Goal: Information Seeking & Learning: Learn about a topic

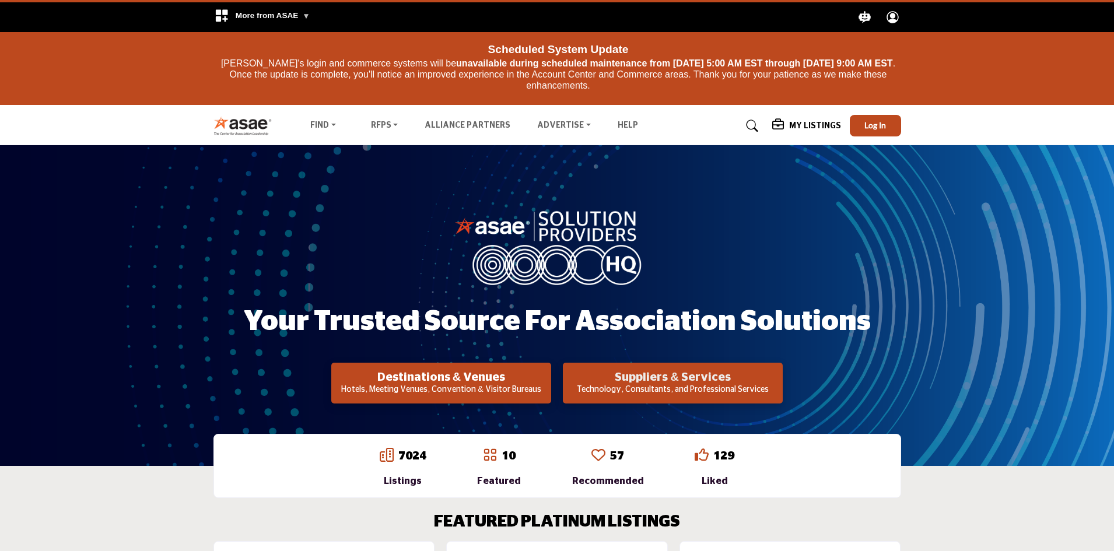
click at [668, 378] on h2 "Suppliers & Services" at bounding box center [672, 377] width 213 height 14
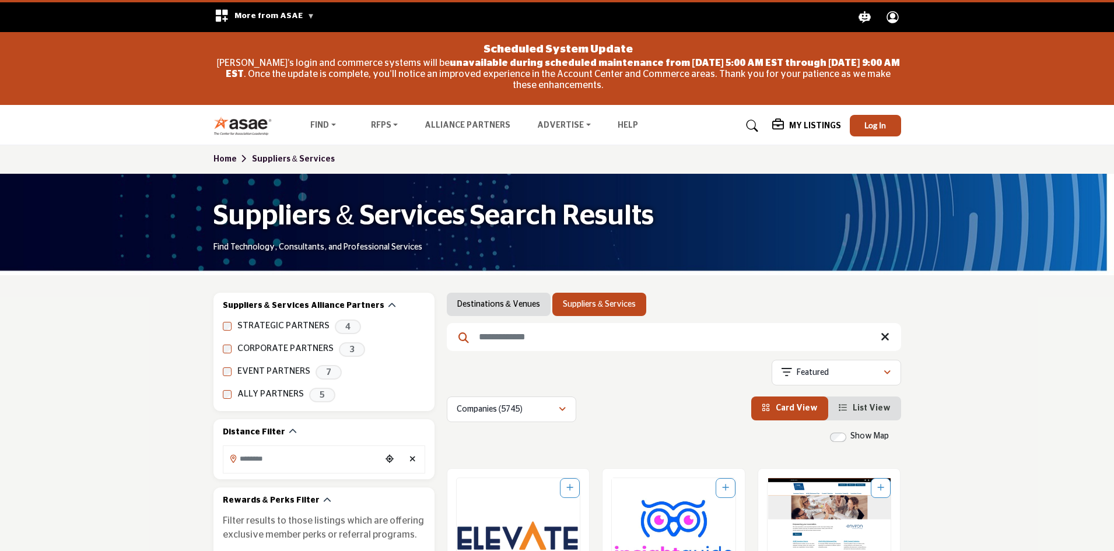
click at [541, 337] on input "Search Keyword" at bounding box center [674, 337] width 454 height 28
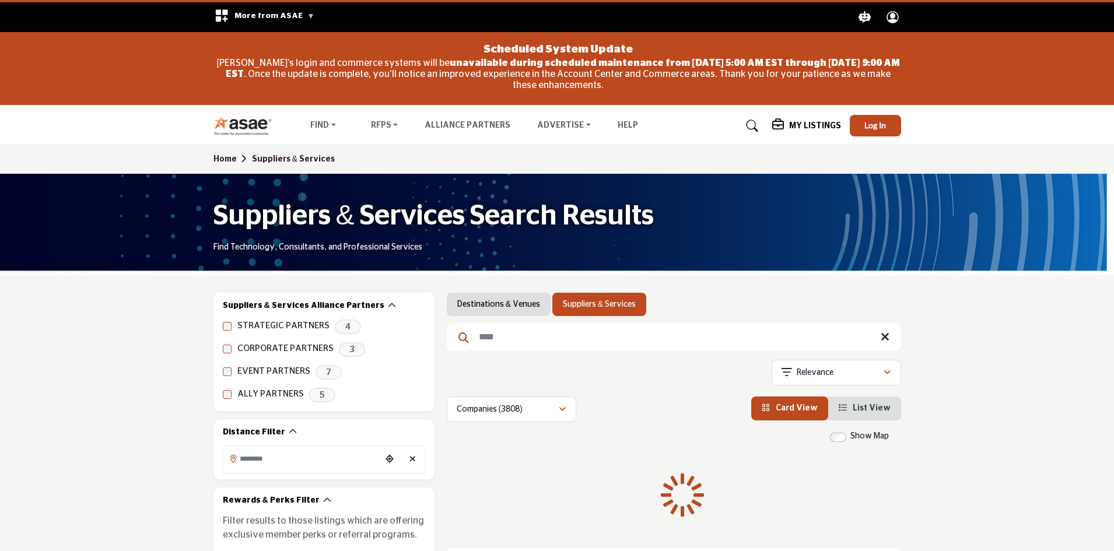
type input "****"
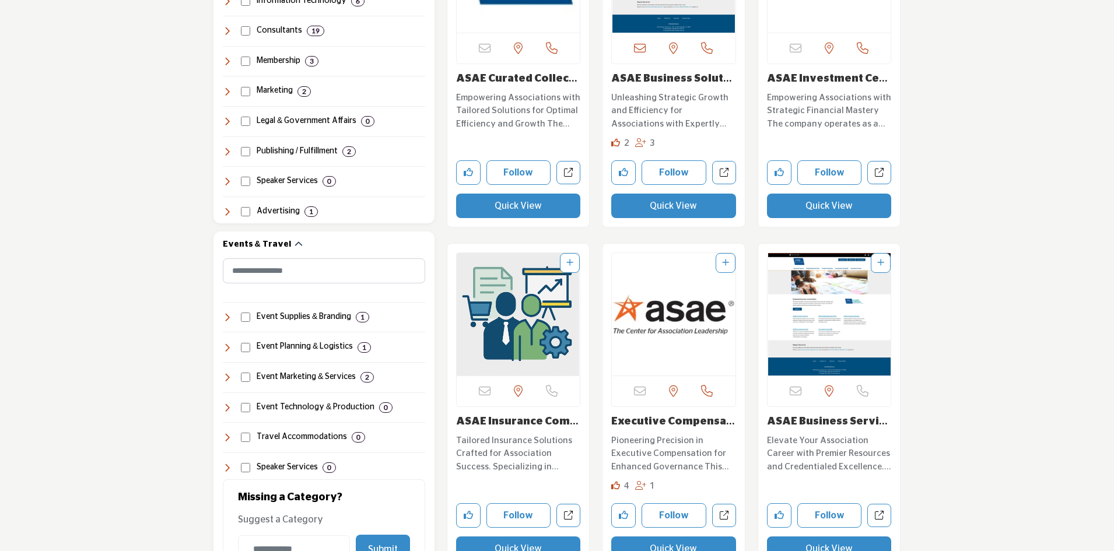
scroll to position [933, 0]
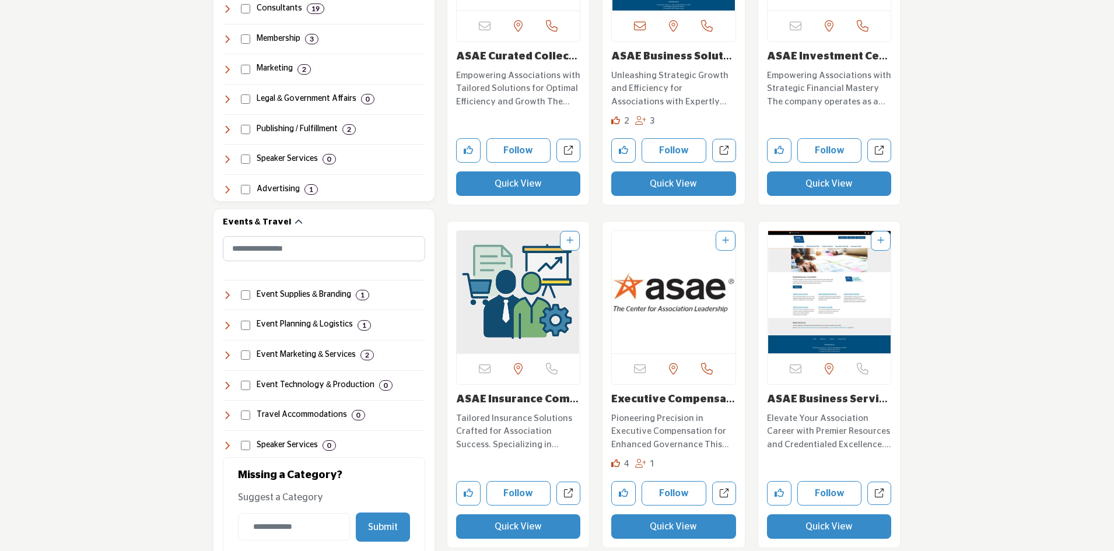
click at [504, 401] on link "ASAE Insurance Compa..." at bounding box center [517, 405] width 122 height 23
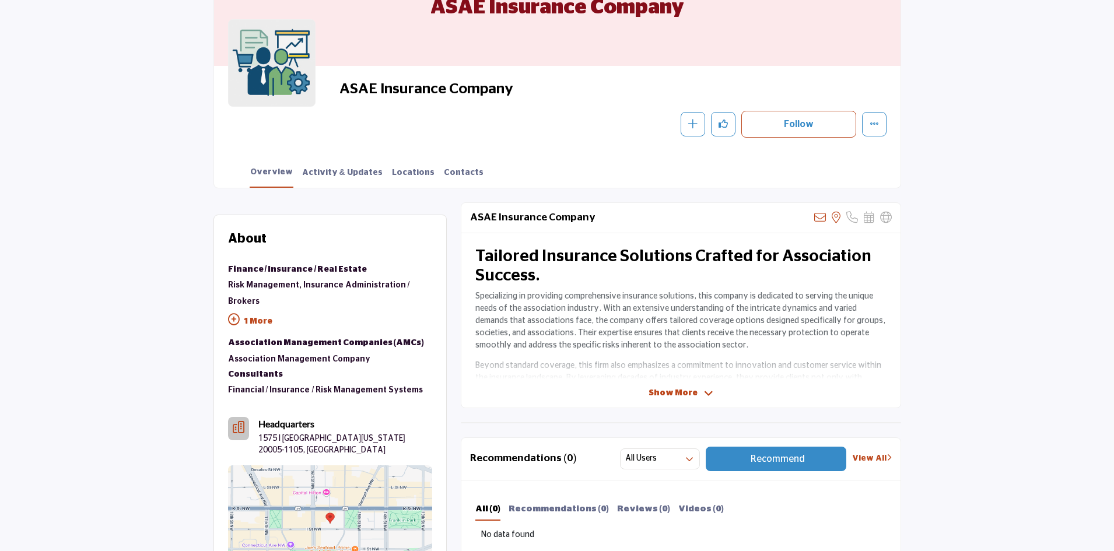
scroll to position [233, 0]
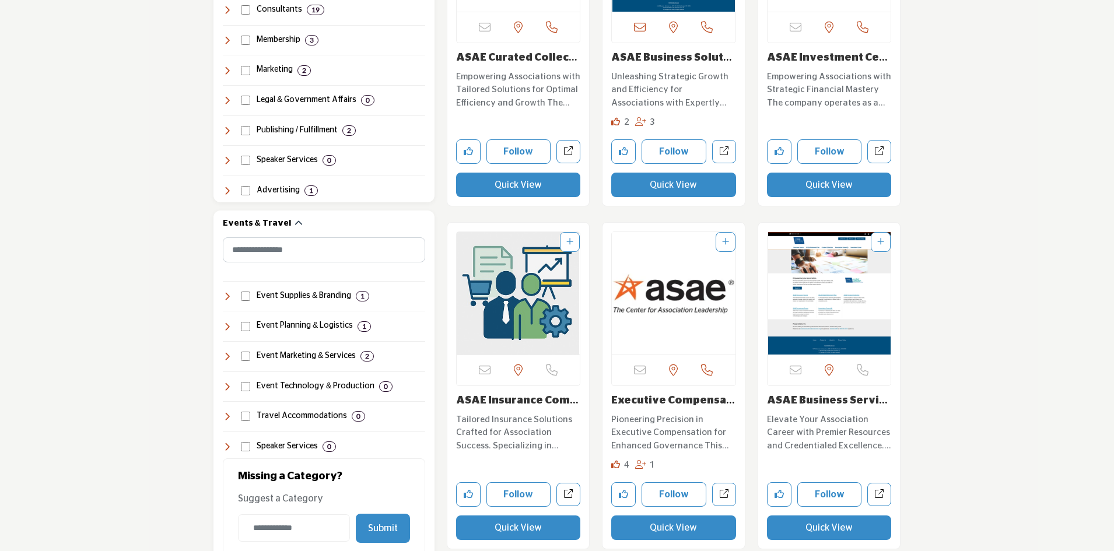
scroll to position [933, 0]
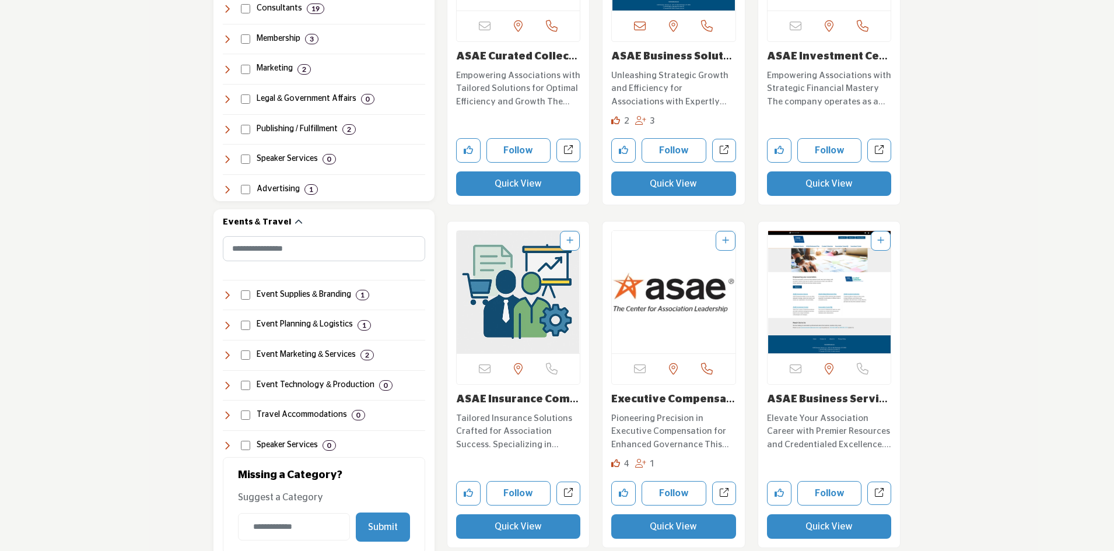
click at [507, 397] on link "ASAE Insurance Compa..." at bounding box center [517, 405] width 122 height 23
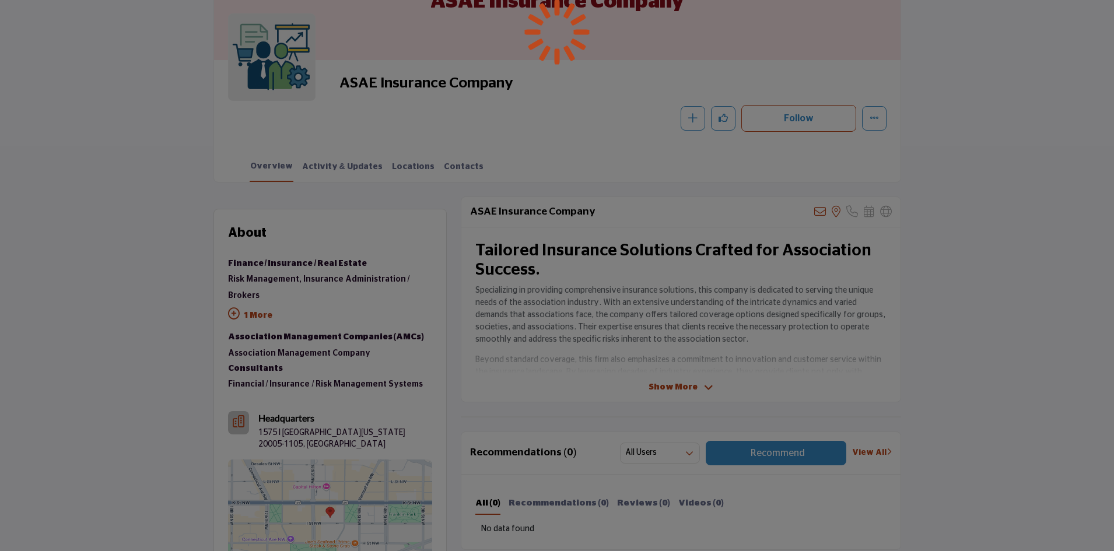
scroll to position [233, 0]
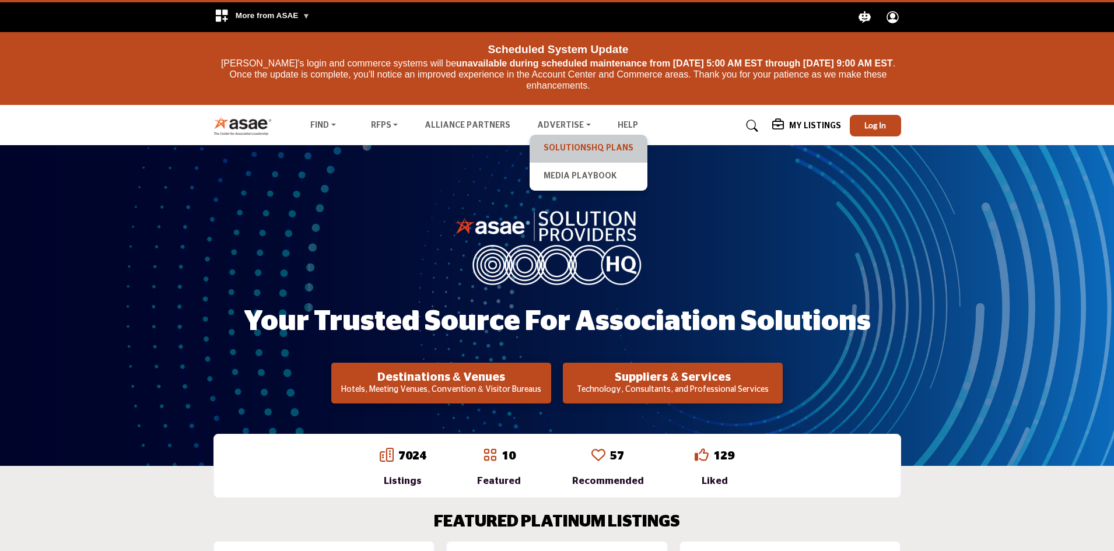
click at [558, 146] on link "SolutionsHQ Plans" at bounding box center [588, 149] width 106 height 16
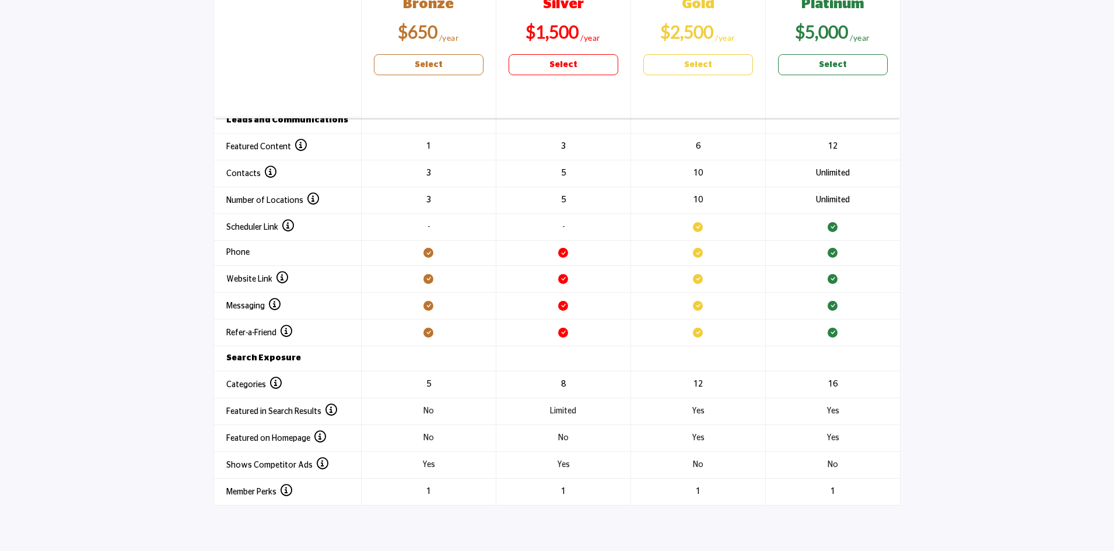
scroll to position [1482, 0]
